Goal: Information Seeking & Learning: Learn about a topic

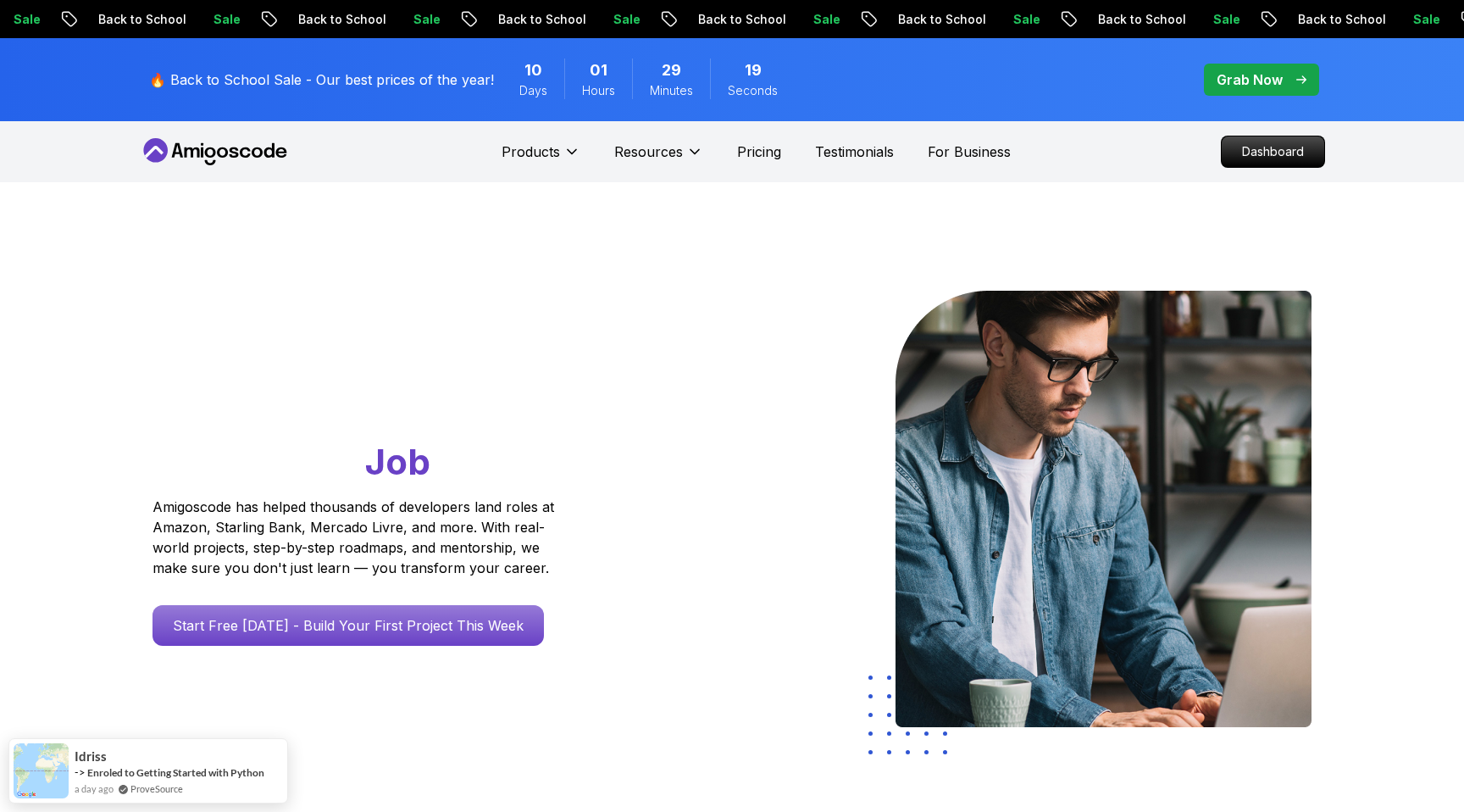
click at [1267, 134] on nav "Products Resources Pricing Testimonials For Business Dashboard" at bounding box center [732, 151] width 1186 height 61
click at [1269, 158] on p "Dashboard" at bounding box center [1273, 152] width 98 height 29
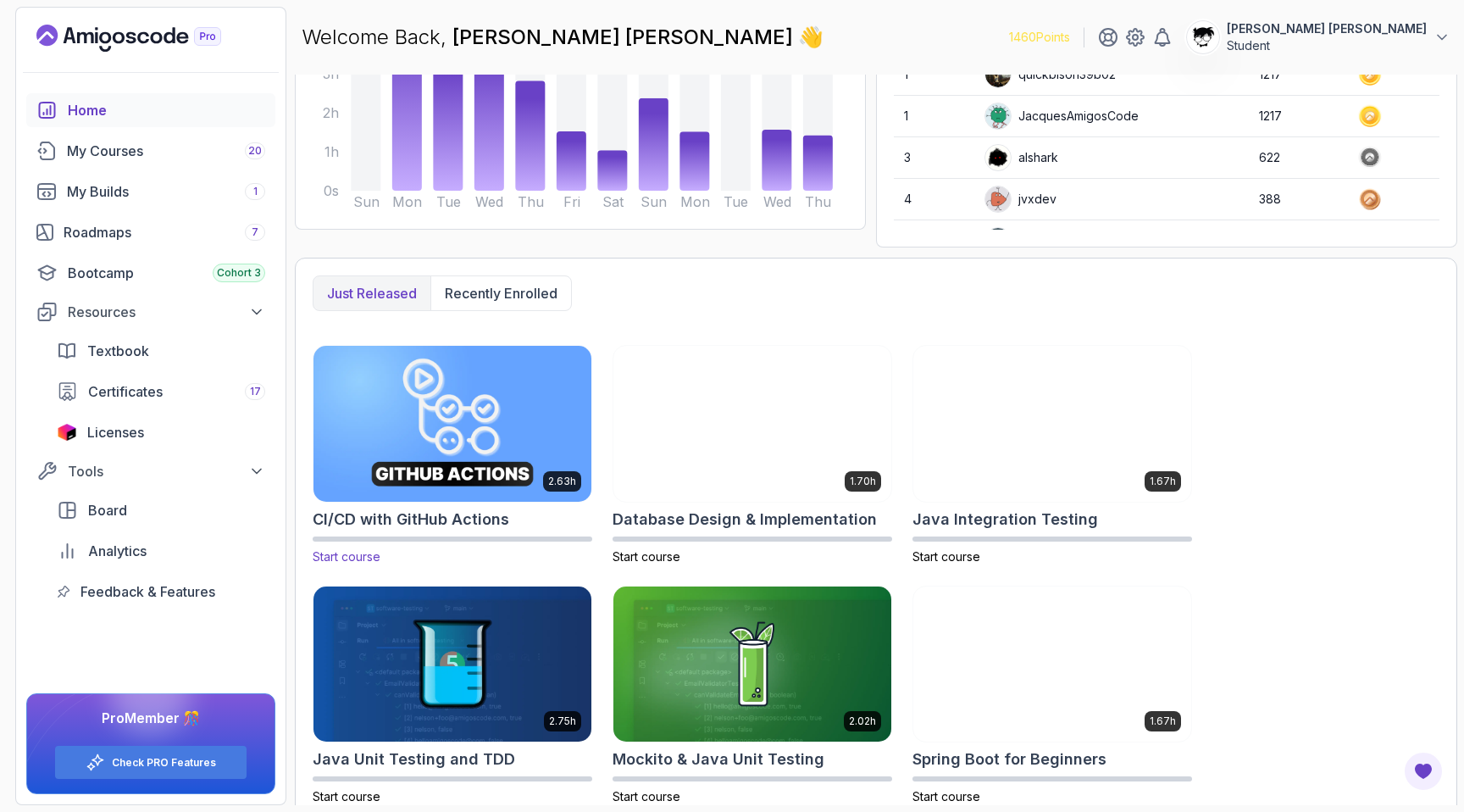
scroll to position [237, 0]
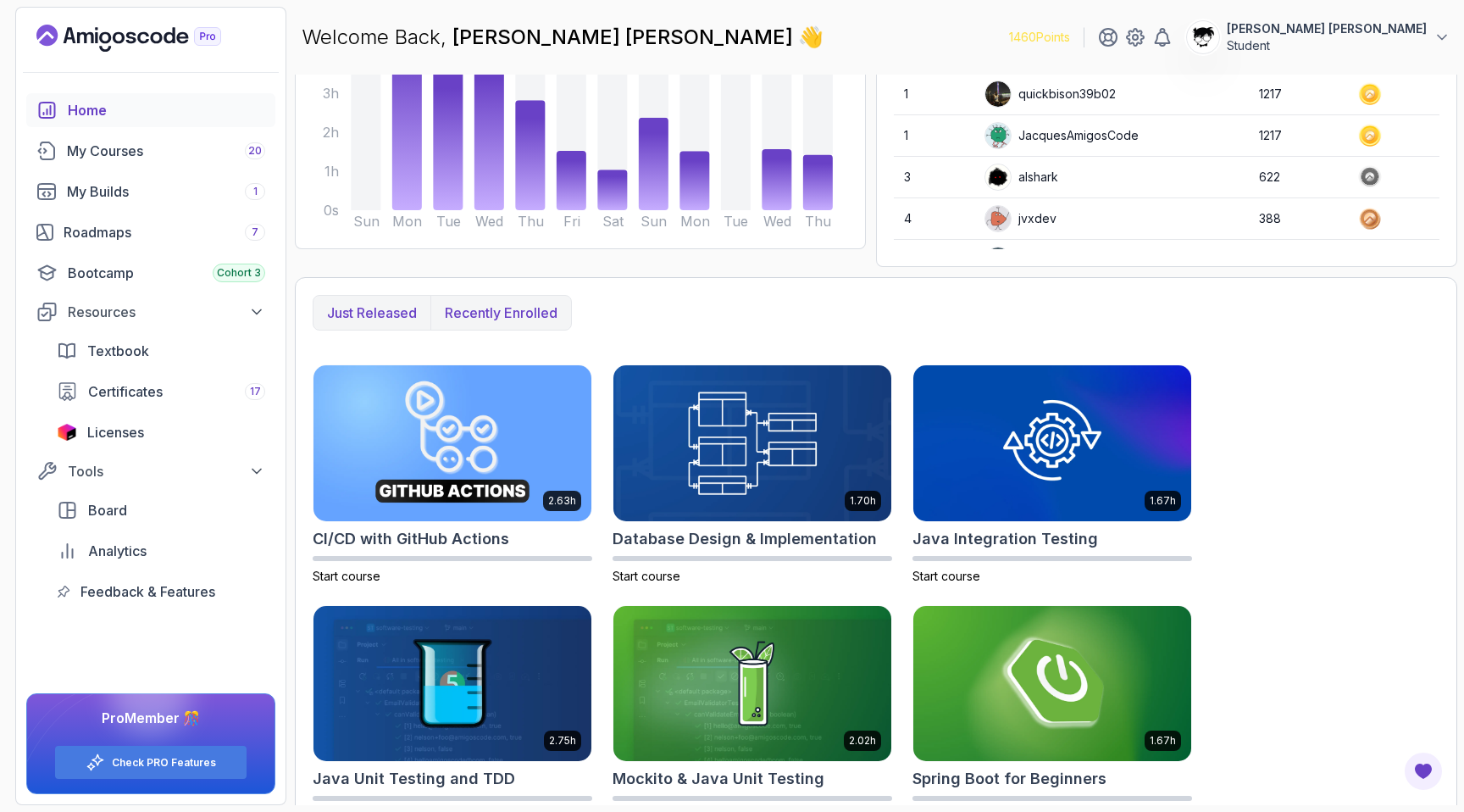
click at [499, 326] on button "Recently enrolled" at bounding box center [501, 312] width 141 height 33
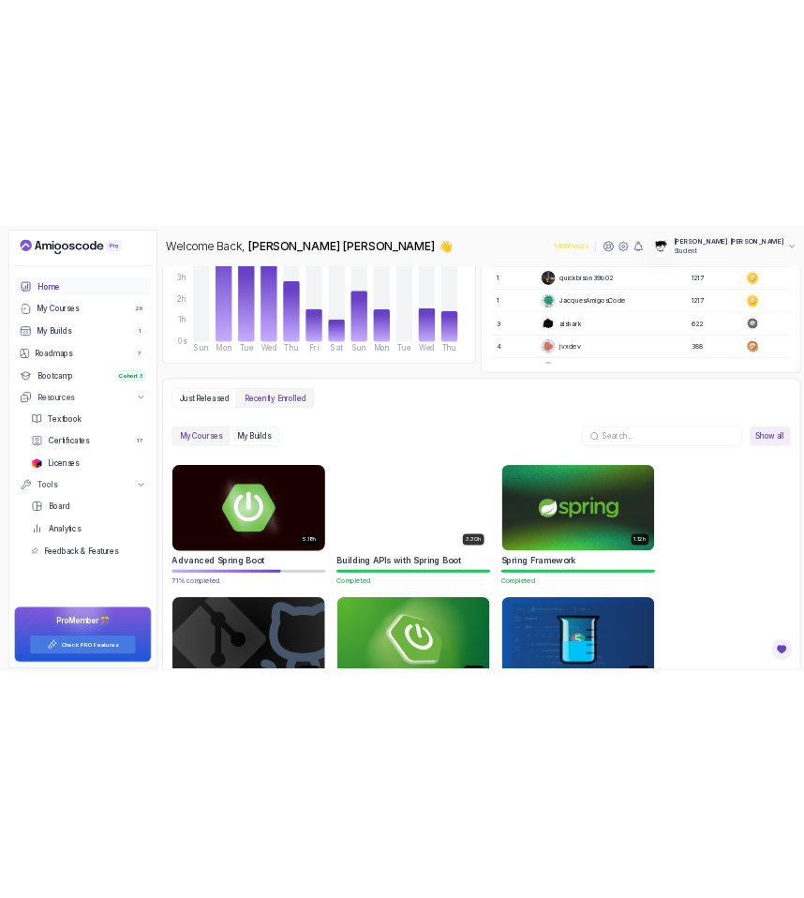
scroll to position [380, 0]
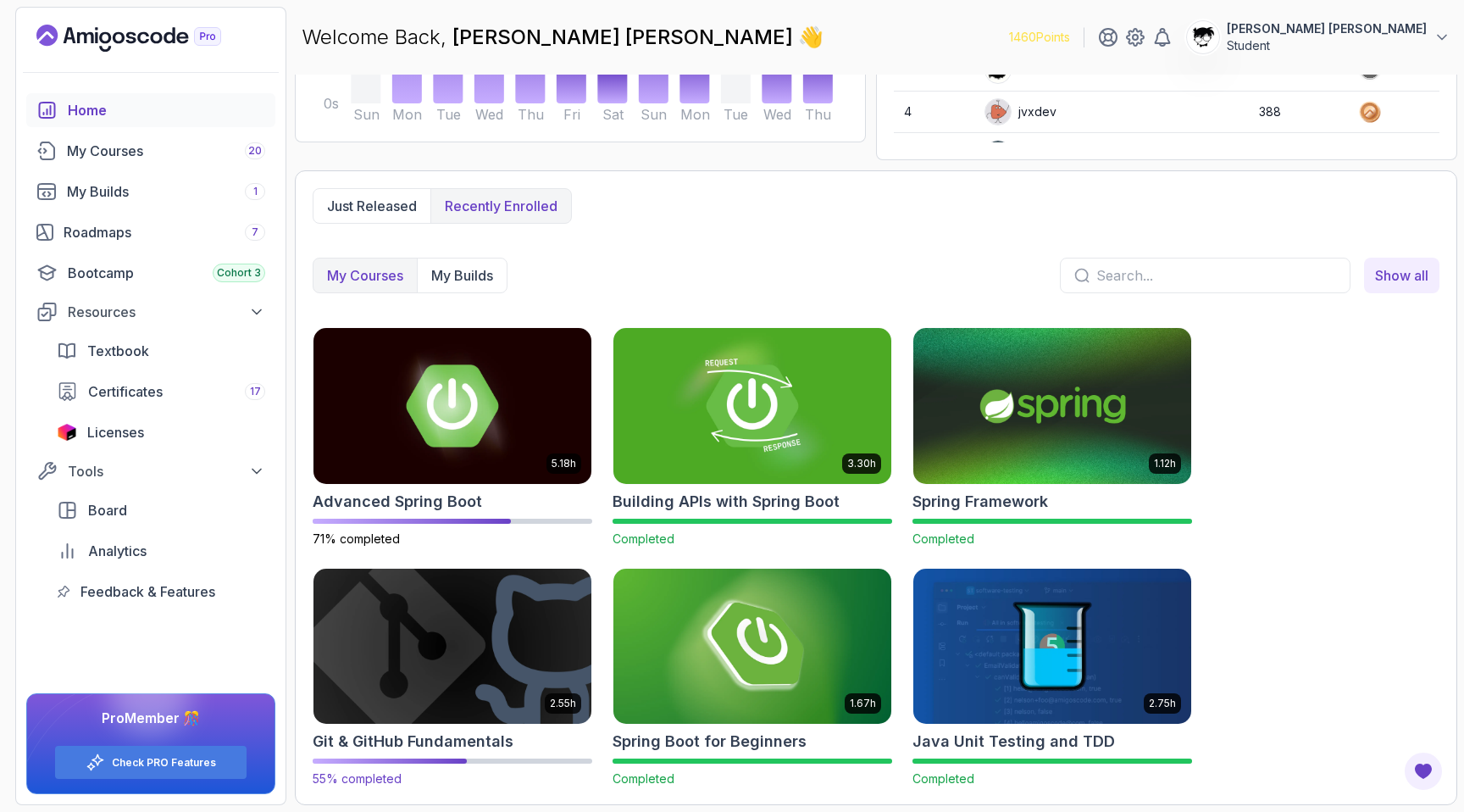
click at [489, 663] on img at bounding box center [452, 646] width 291 height 164
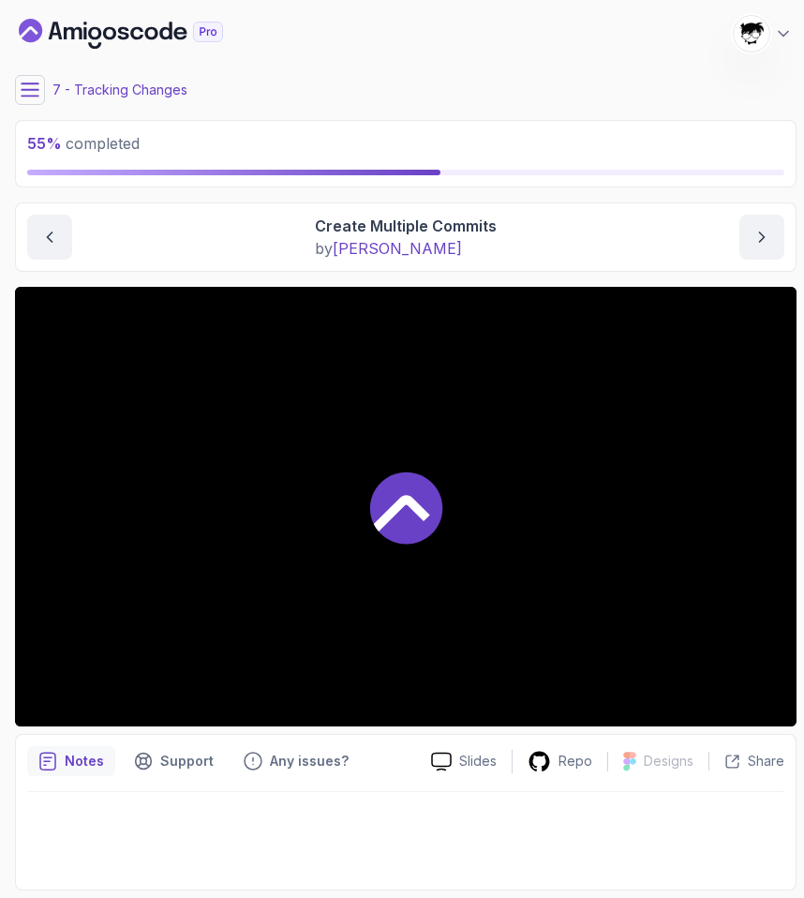
click at [27, 90] on icon at bounding box center [30, 89] width 17 height 12
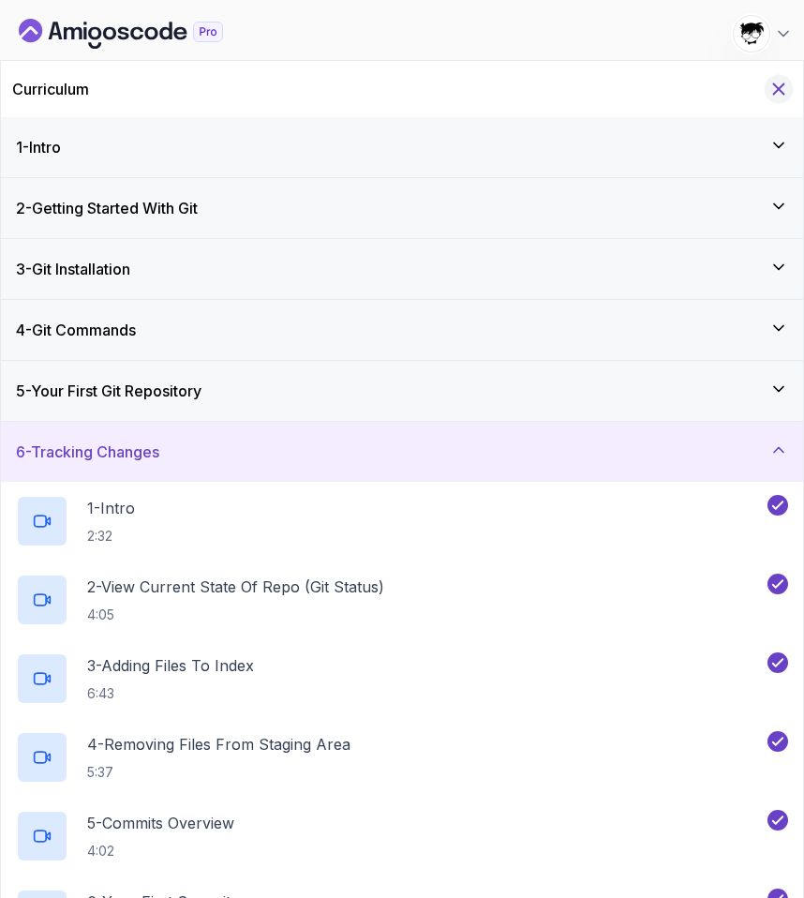
click at [784, 90] on icon "Hide Curriculum for mobile" at bounding box center [778, 89] width 21 height 21
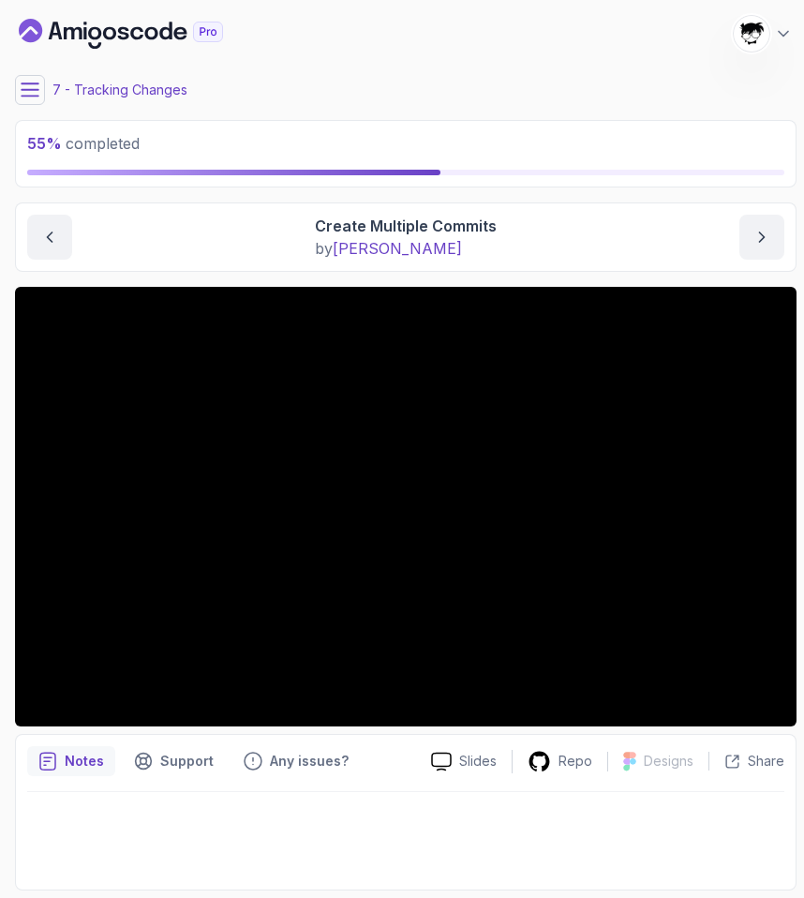
click at [16, 87] on button at bounding box center [30, 90] width 30 height 30
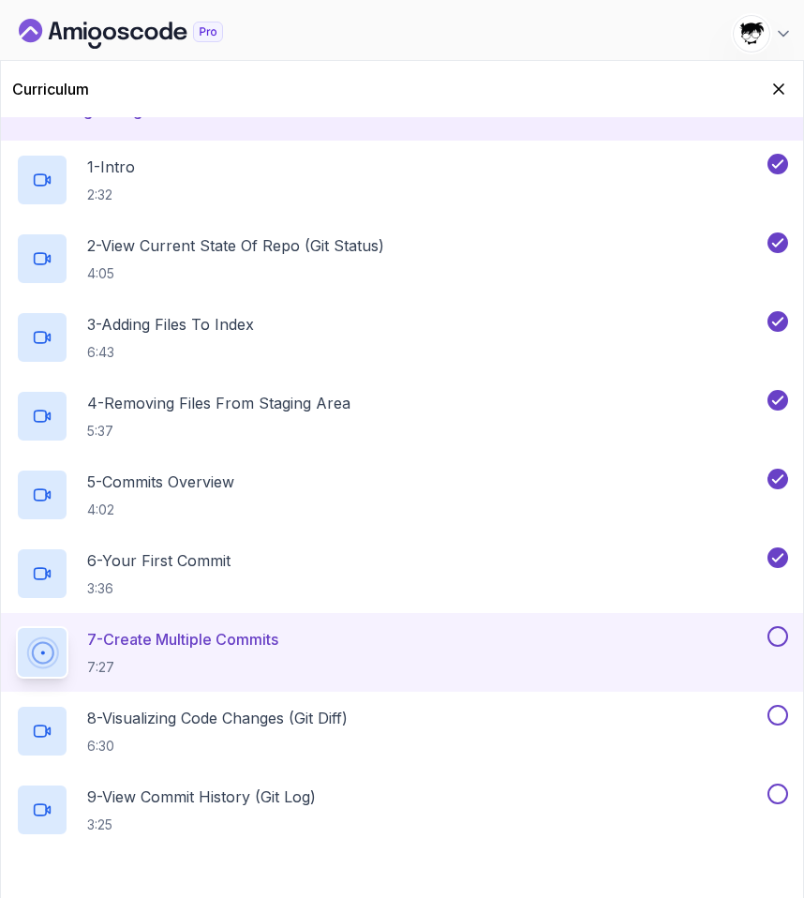
scroll to position [345, 0]
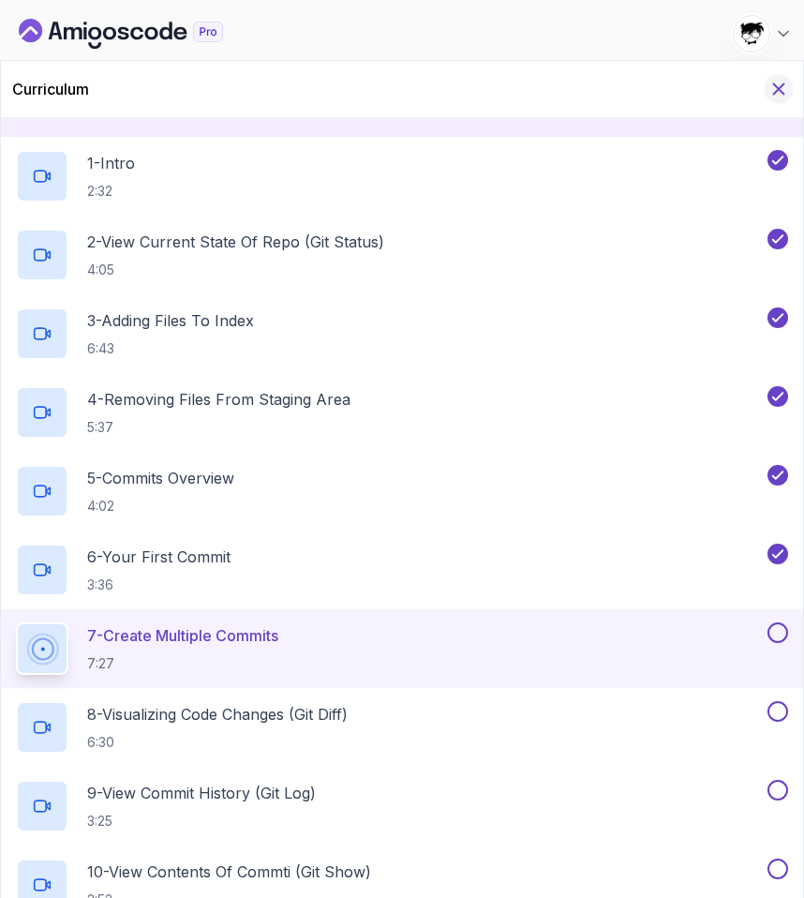
click at [779, 83] on icon "Hide Curriculum for mobile" at bounding box center [778, 89] width 21 height 21
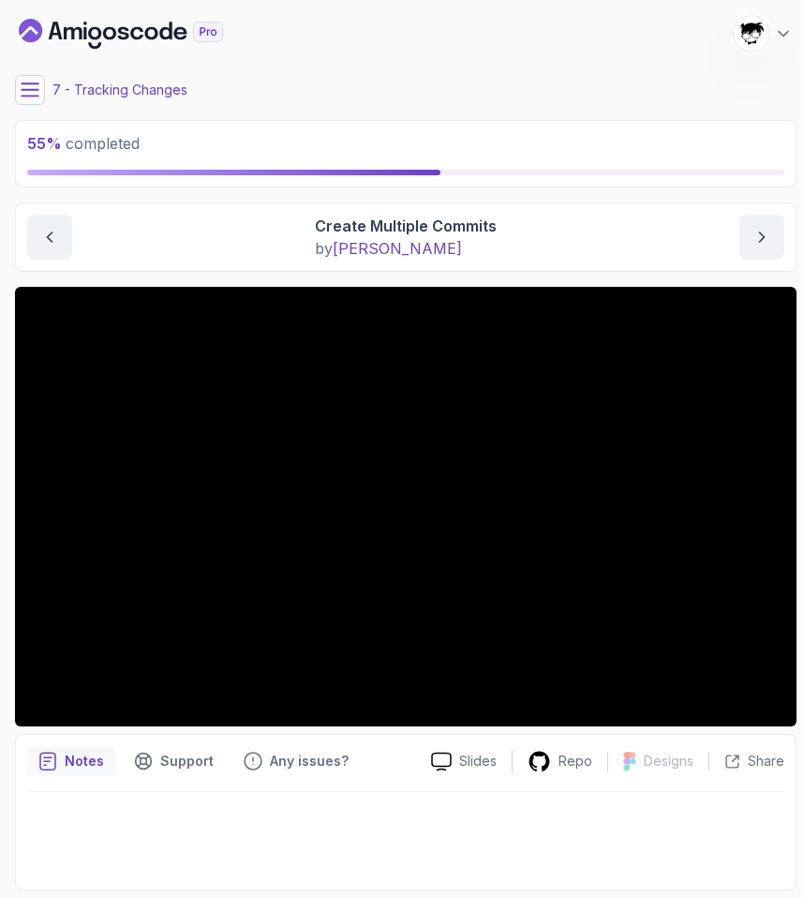
click at [34, 99] on button at bounding box center [30, 90] width 30 height 30
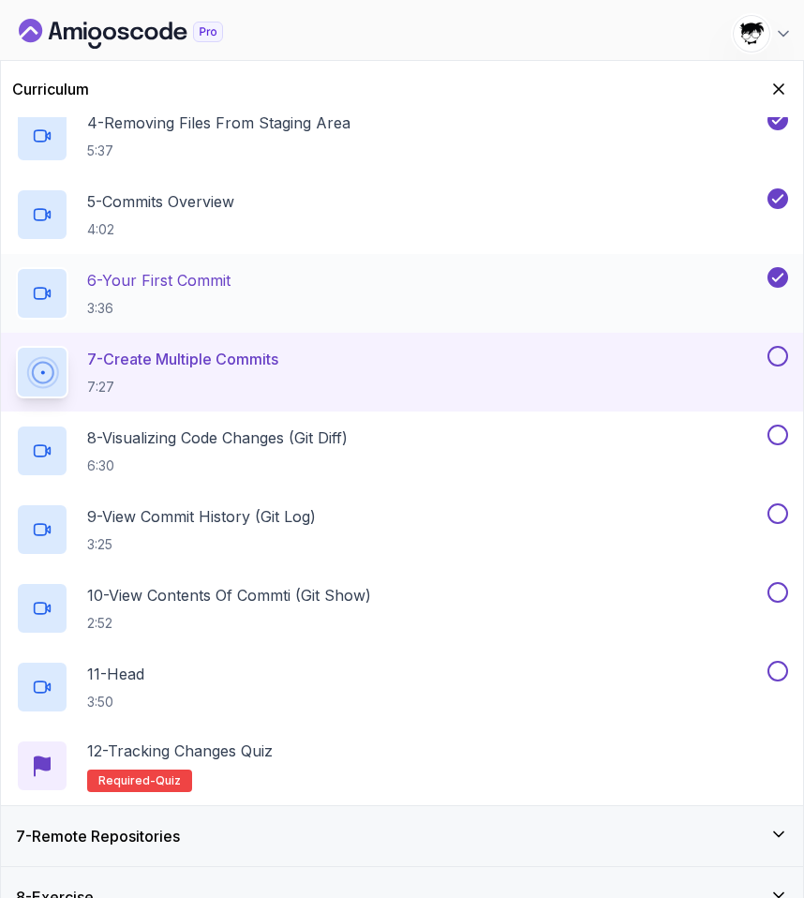
scroll to position [652, 0]
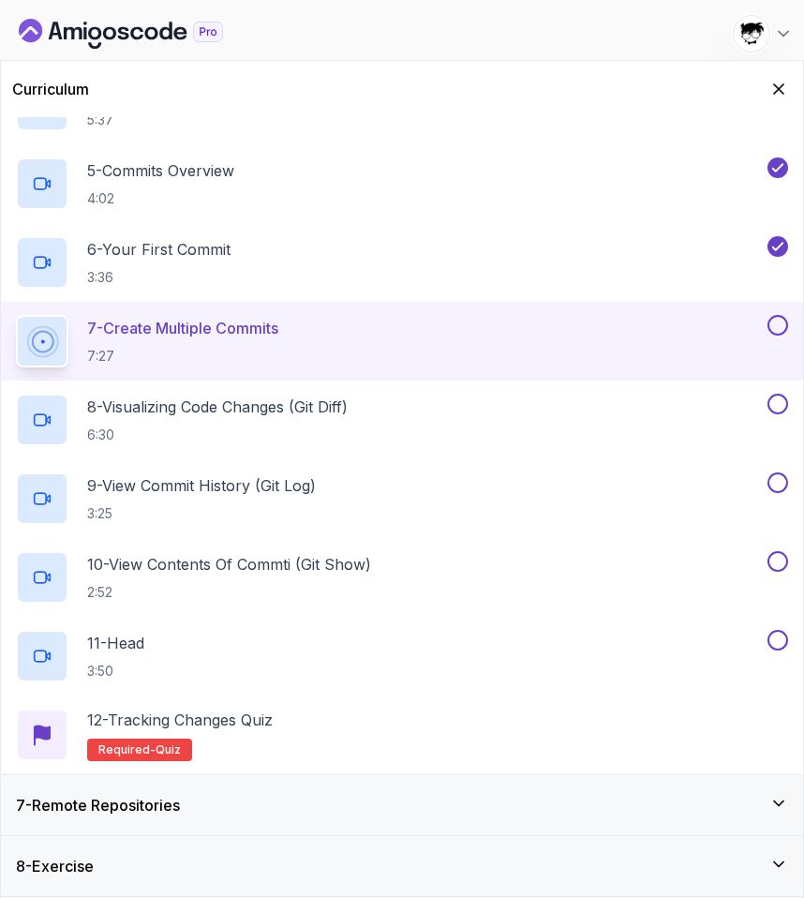
click at [334, 817] on div "7 - Remote Repositories" at bounding box center [402, 805] width 802 height 60
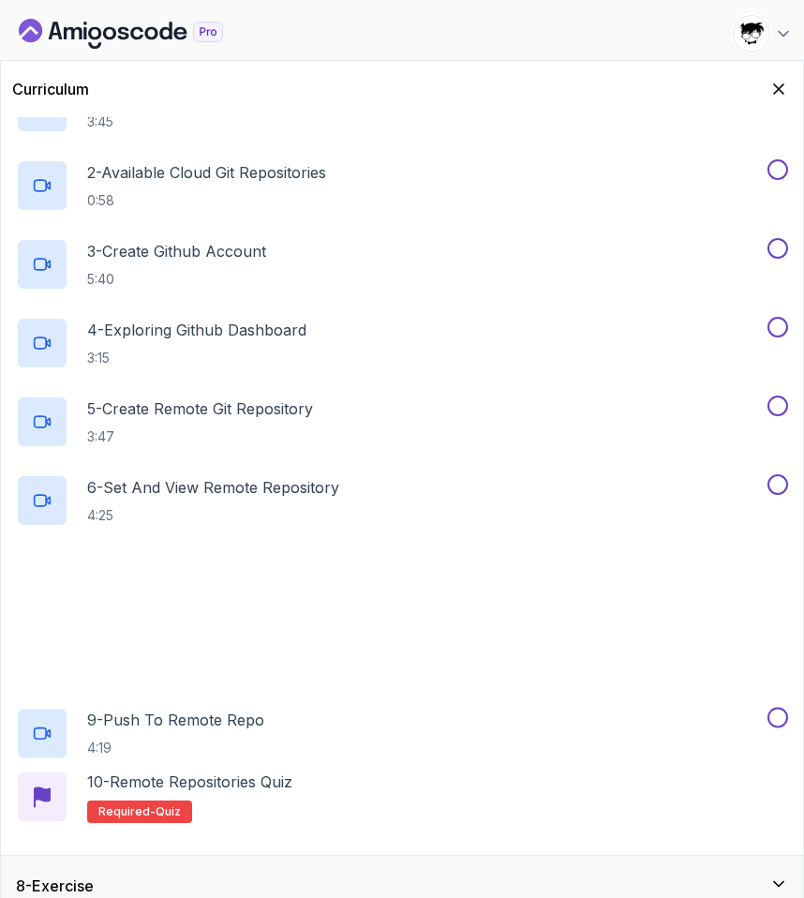
scroll to position [495, 0]
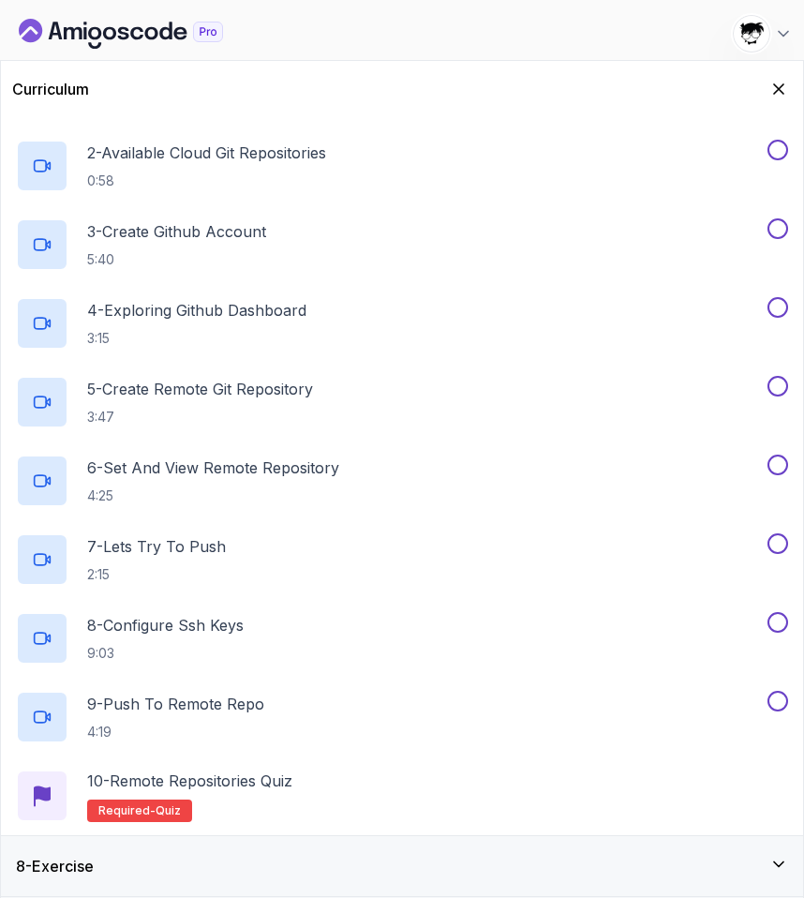
click at [239, 871] on div "8 - Exercise" at bounding box center [402, 865] width 772 height 22
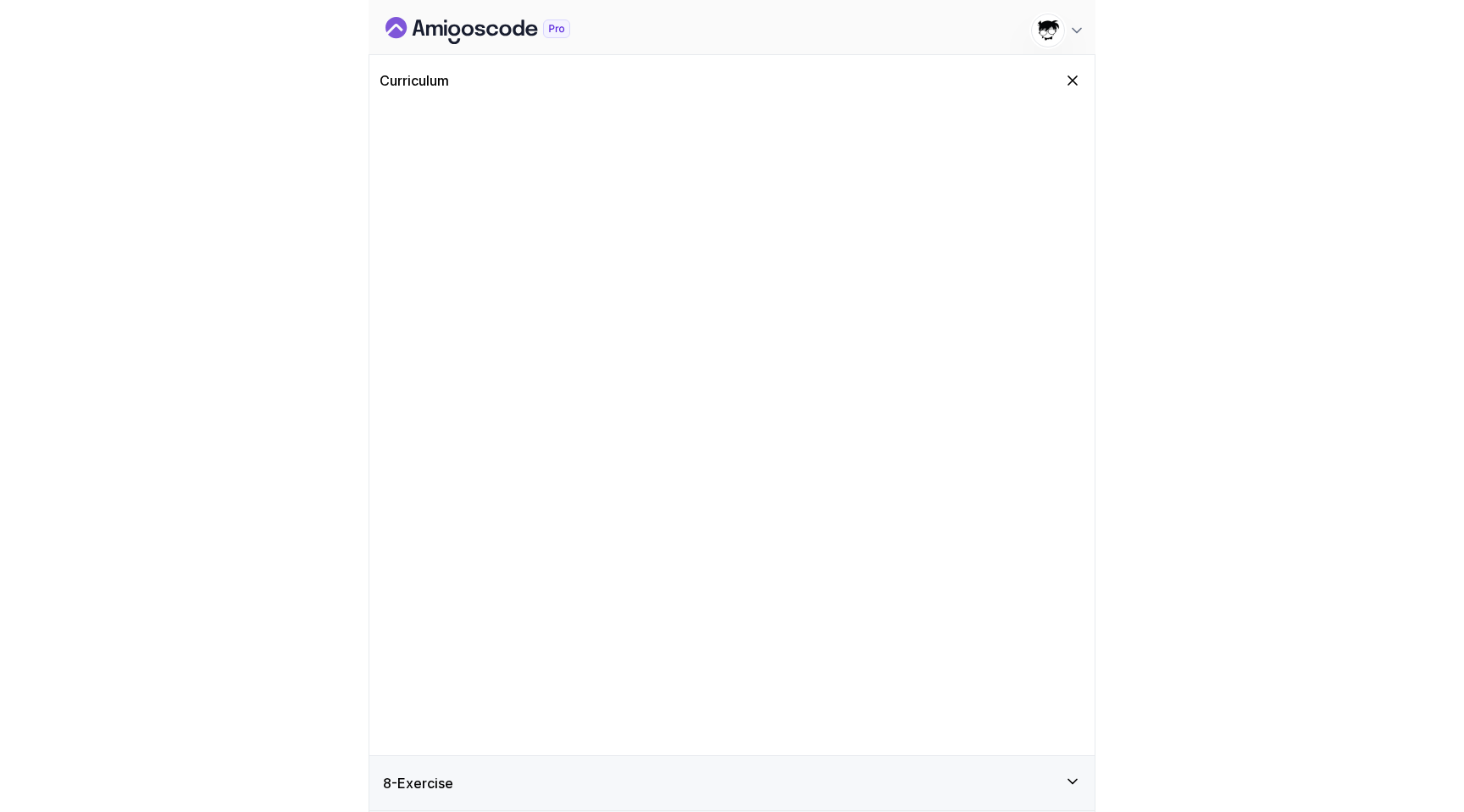
scroll to position [0, 0]
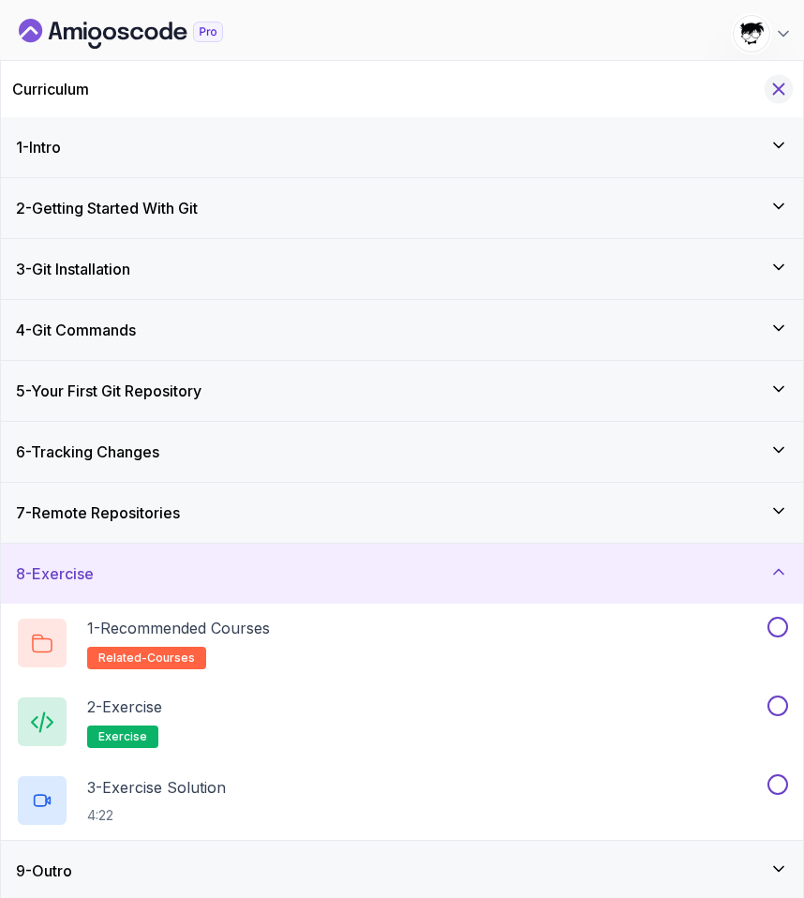
click at [780, 88] on icon "Hide Curriculum for mobile" at bounding box center [778, 89] width 21 height 21
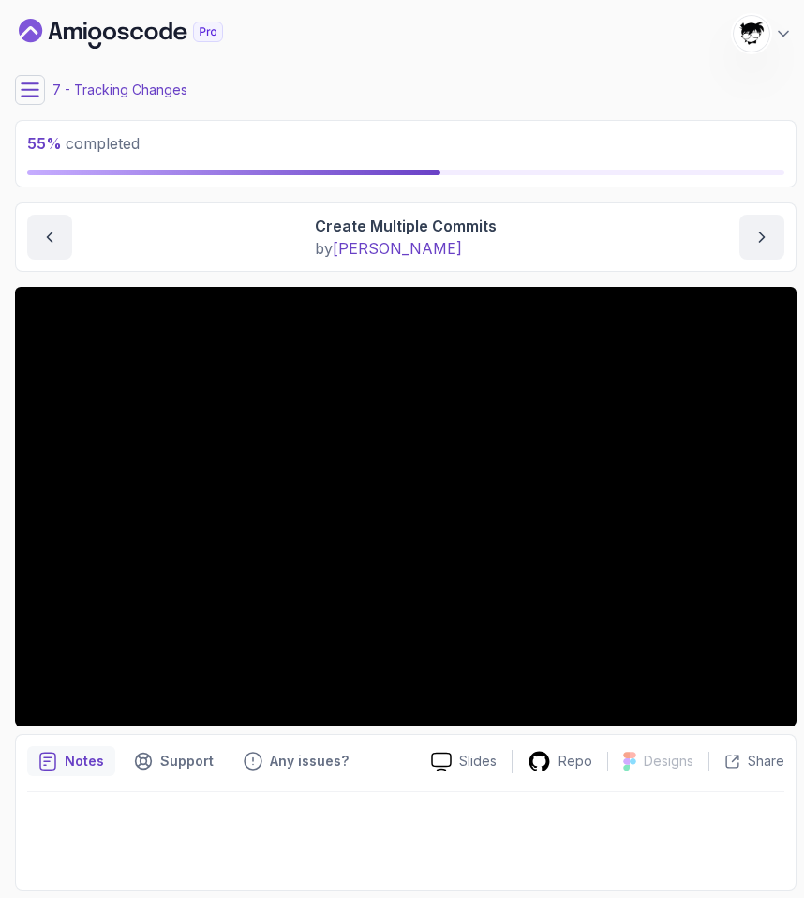
click at [24, 98] on icon at bounding box center [30, 90] width 19 height 19
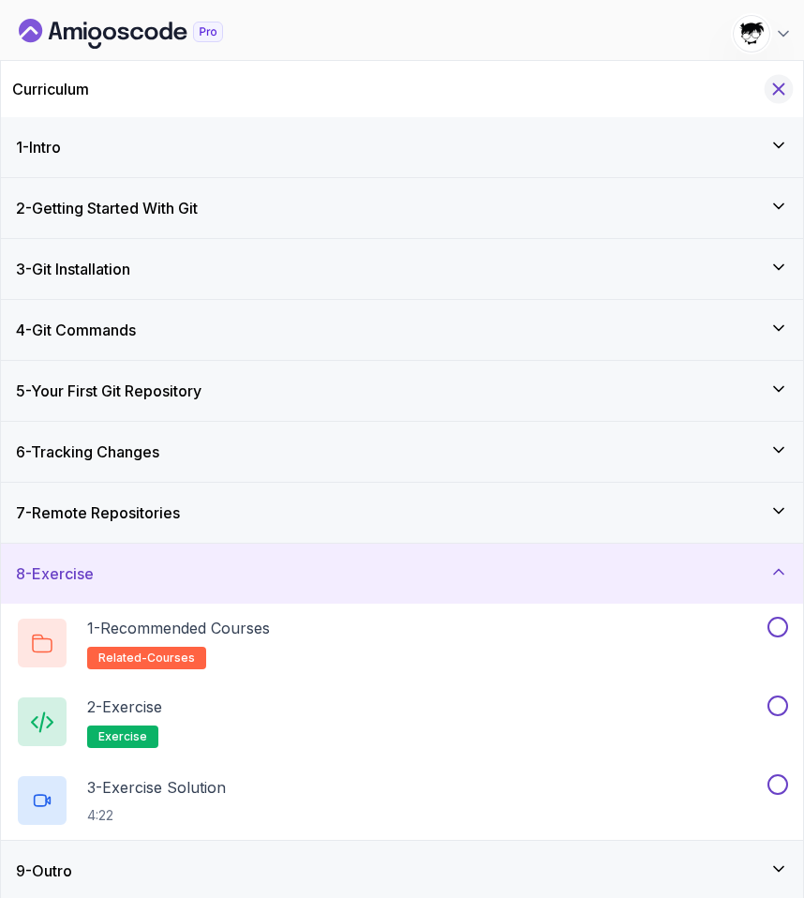
click at [777, 96] on icon "Hide Curriculum for mobile" at bounding box center [778, 89] width 21 height 21
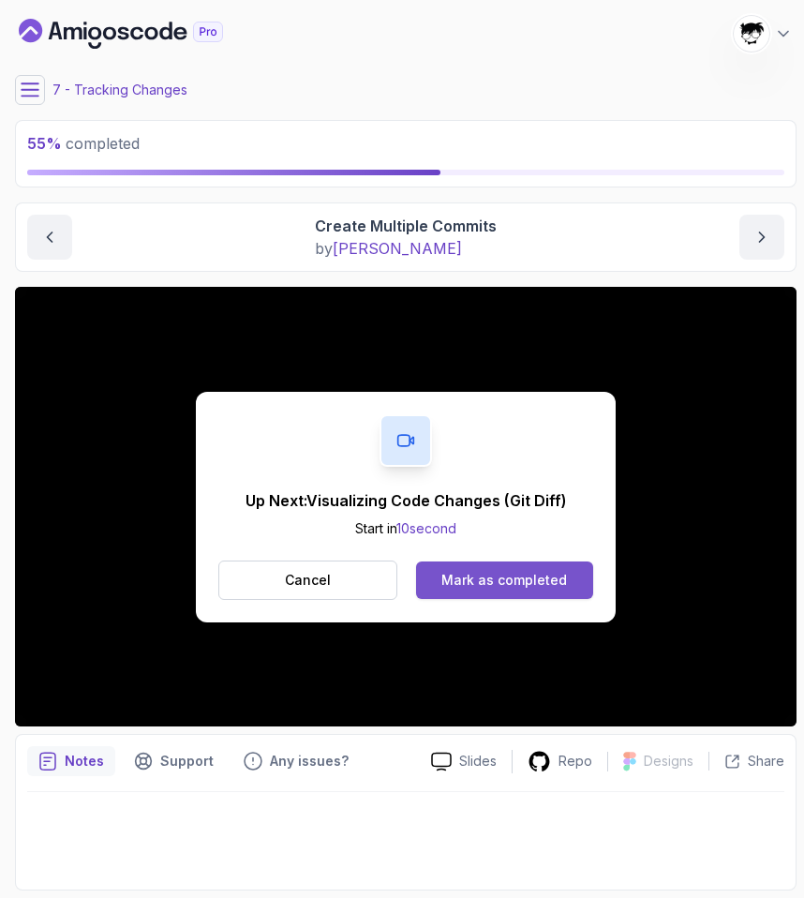
click at [518, 584] on div "Mark as completed" at bounding box center [504, 580] width 126 height 19
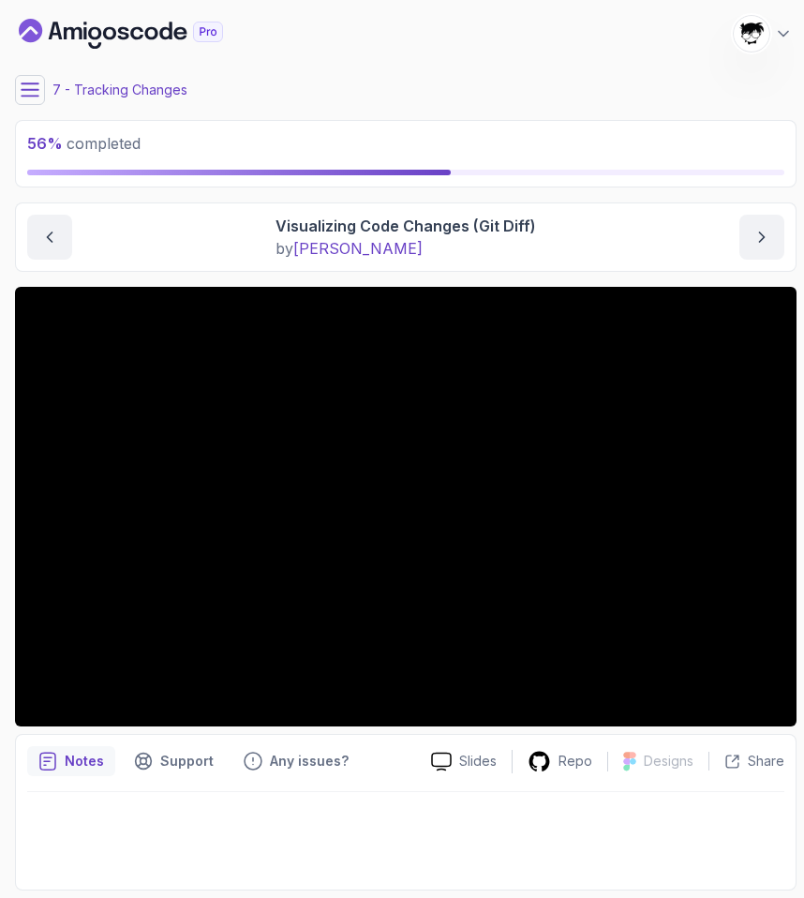
click at [83, 21] on icon "Dashboard" at bounding box center [121, 34] width 204 height 30
